Goal: Navigation & Orientation: Find specific page/section

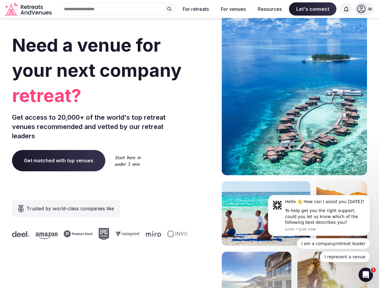
click at [189, 144] on div "Need a venue for your next company retreat? Get access to 20,000+ of the world'…" at bounding box center [189, 180] width 355 height 362
click at [117, 9] on div "Search Popular Destinations [GEOGRAPHIC_DATA], [GEOGRAPHIC_DATA] [GEOGRAPHIC_DA…" at bounding box center [115, 9] width 122 height 13
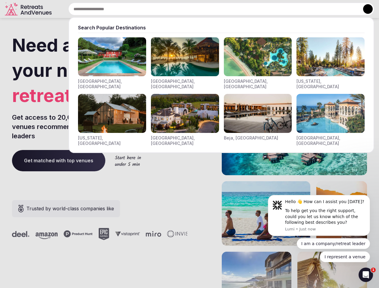
click at [169, 9] on input "text" at bounding box center [221, 9] width 306 height 13
click at [196, 9] on input "text" at bounding box center [221, 9] width 306 height 13
click at [233, 9] on input "text" at bounding box center [221, 9] width 306 height 13
click at [270, 9] on input "text" at bounding box center [221, 9] width 306 height 13
click at [313, 9] on input "text" at bounding box center [221, 9] width 306 height 13
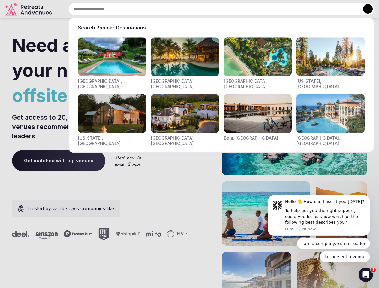
click at [346, 9] on input "text" at bounding box center [221, 9] width 306 height 13
click at [365, 9] on button at bounding box center [368, 9] width 10 height 10
